Goal: Transaction & Acquisition: Download file/media

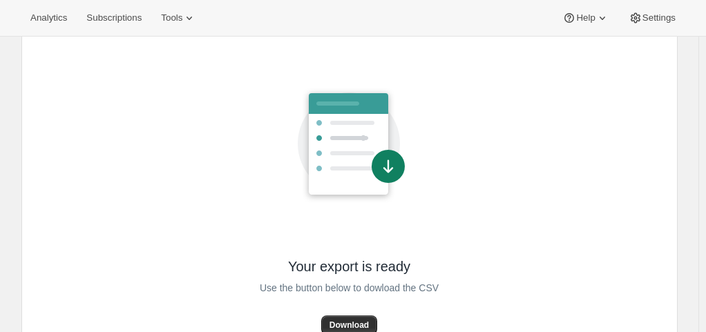
scroll to position [117, 0]
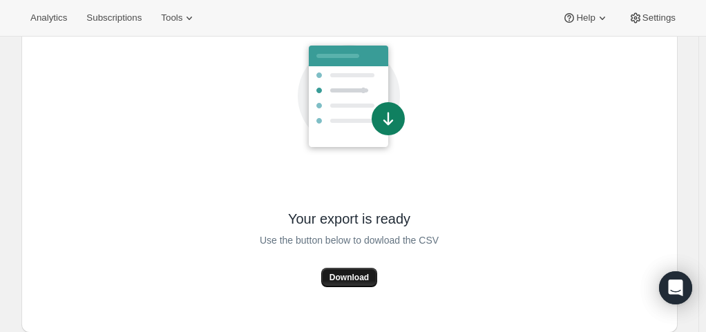
click at [359, 275] on span "Download" at bounding box center [348, 277] width 39 height 11
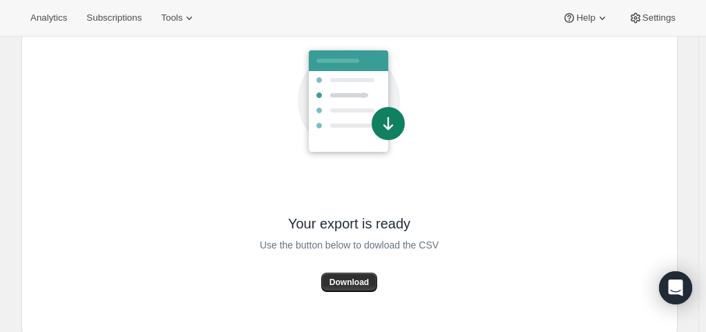
scroll to position [117, 0]
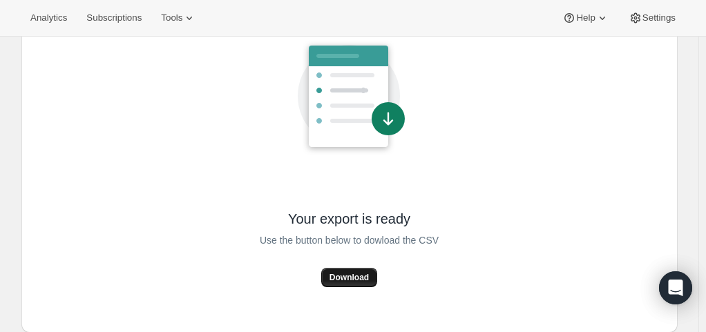
click at [353, 280] on span "Download" at bounding box center [348, 277] width 39 height 11
click at [200, 129] on div "Your export is ready Use the button below to dowload the CSV Download" at bounding box center [349, 152] width 634 height 338
